Goal: Check status: Check status

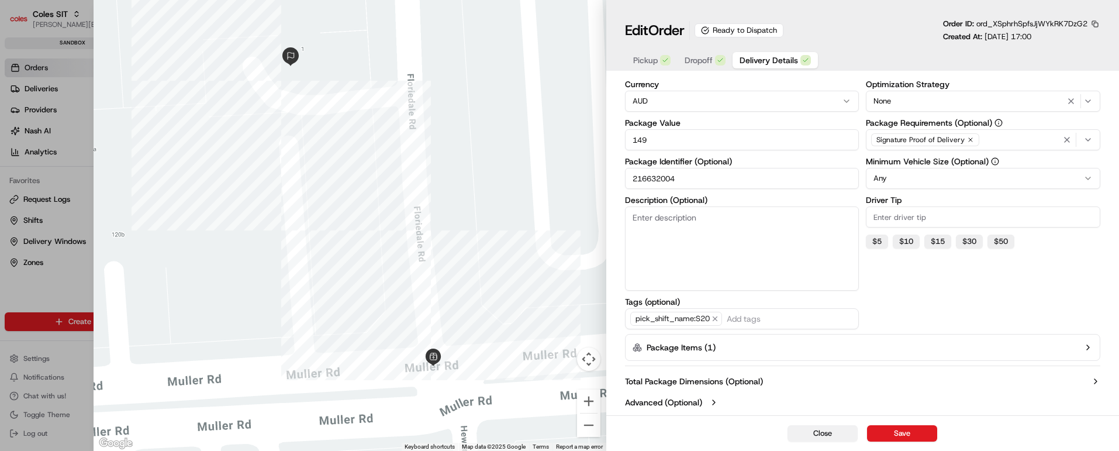
click at [811, 432] on button "Close" at bounding box center [823, 433] width 70 height 16
type input "1"
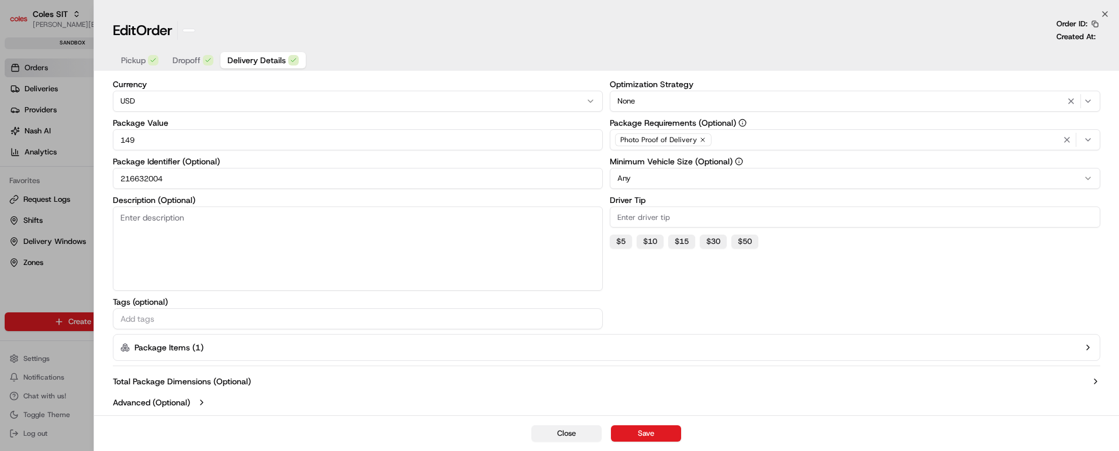
scroll to position [85, 0]
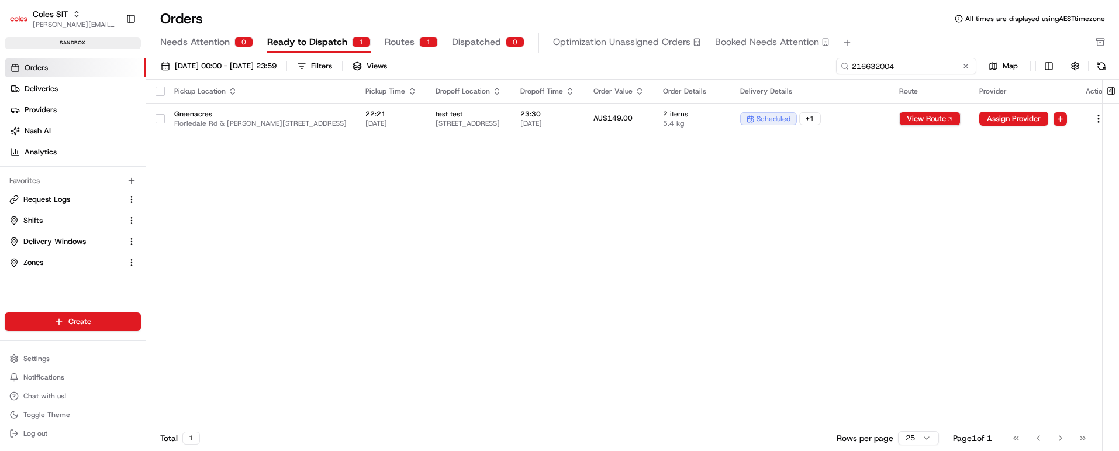
click at [908, 60] on input "216632004" at bounding box center [906, 66] width 140 height 16
paste input "33"
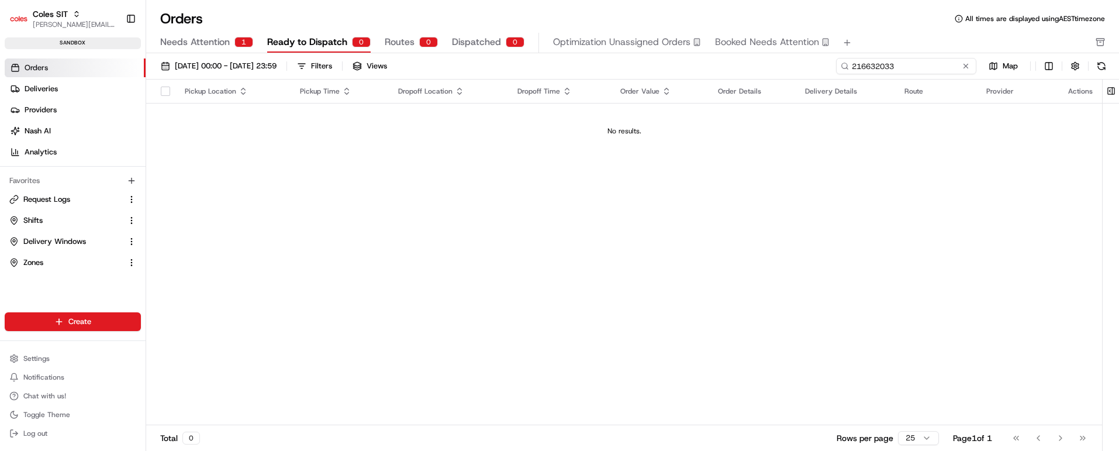
click at [876, 63] on input "216632033" at bounding box center [906, 66] width 140 height 16
paste input "1121"
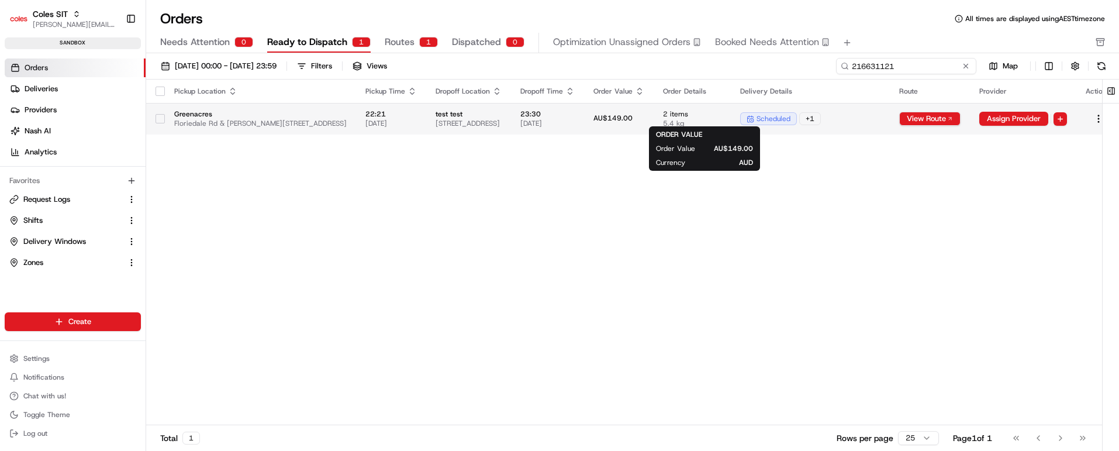
type input "216631121"
click at [645, 114] on div "AU$149.00" at bounding box center [619, 118] width 51 height 11
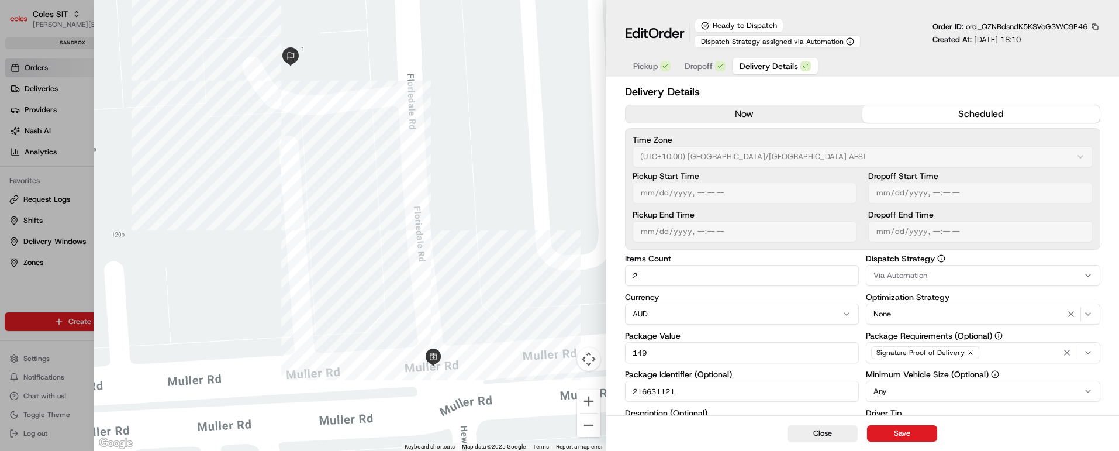
click at [693, 66] on span "Dropoff" at bounding box center [699, 66] width 28 height 12
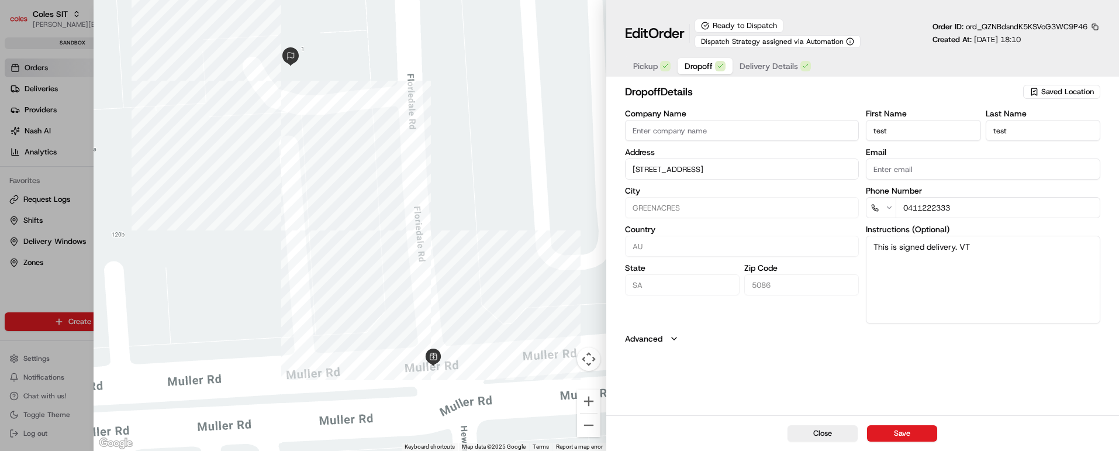
click at [758, 64] on span "Delivery Details" at bounding box center [769, 66] width 58 height 12
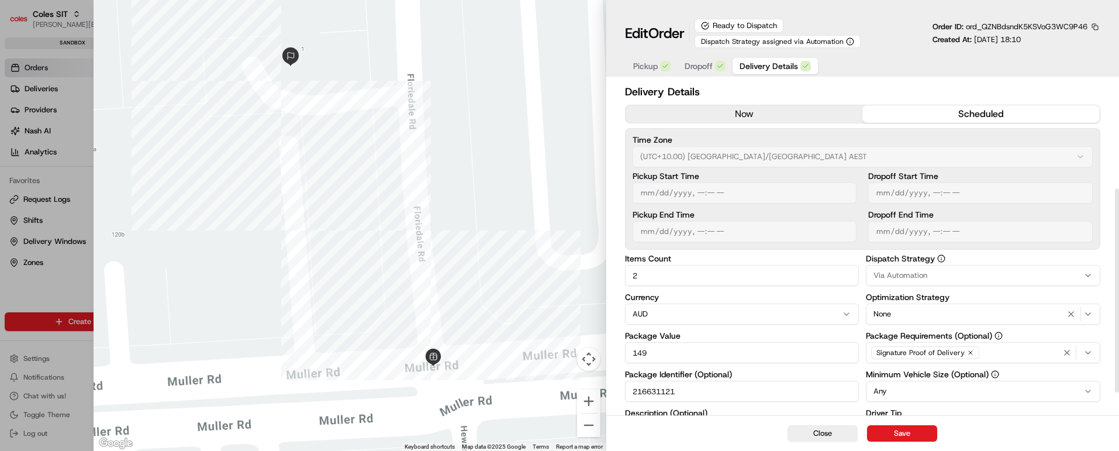
scroll to position [175, 0]
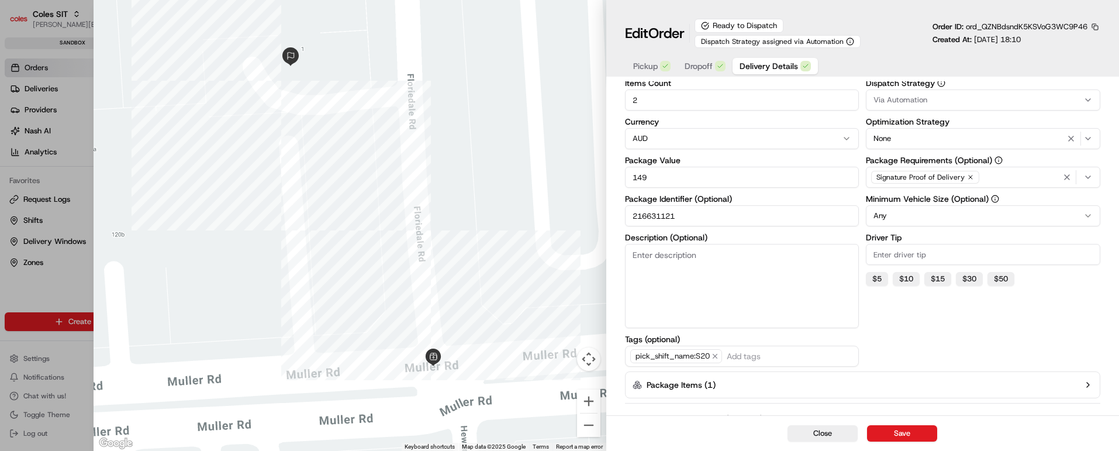
click at [662, 220] on input "216631121" at bounding box center [742, 215] width 235 height 21
click at [661, 212] on input "216631121" at bounding box center [742, 215] width 235 height 21
